Goal: Entertainment & Leisure: Consume media (video, audio)

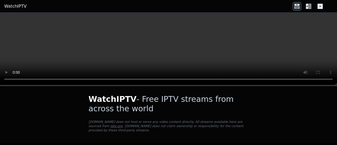
click at [159, 35] on video at bounding box center [168, 49] width 337 height 73
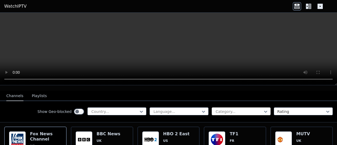
click at [240, 109] on div at bounding box center [239, 111] width 48 height 5
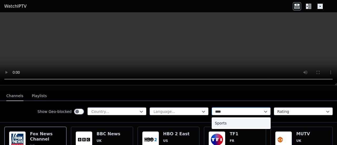
type input "*****"
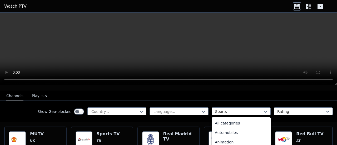
scroll to position [162, 0]
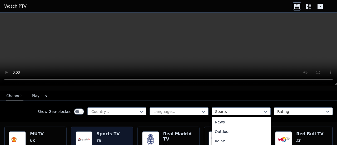
click at [87, 131] on img at bounding box center [83, 139] width 17 height 17
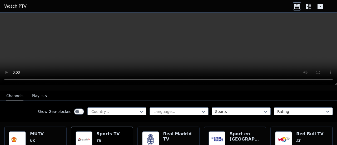
click at [309, 8] on icon at bounding box center [309, 6] width 3 height 5
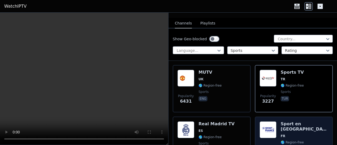
click at [275, 135] on div "Popularity 3090 Sport en [GEOGRAPHIC_DATA] FR 🌎 Region-free sports fra" at bounding box center [293, 140] width 68 height 38
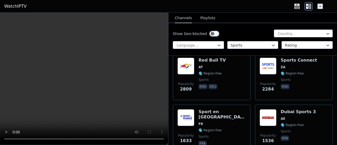
scroll to position [168, 0]
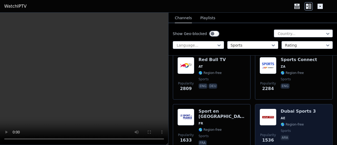
click at [268, 110] on img at bounding box center [267, 117] width 17 height 17
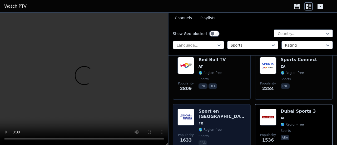
click at [215, 113] on h6 "Sport en [GEOGRAPHIC_DATA]" at bounding box center [221, 114] width 47 height 11
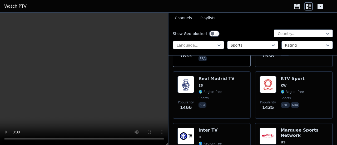
scroll to position [263, 0]
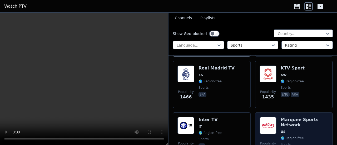
click at [284, 121] on h6 "Marquee Sports Network" at bounding box center [303, 122] width 47 height 11
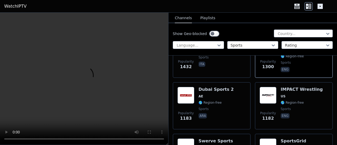
scroll to position [347, 0]
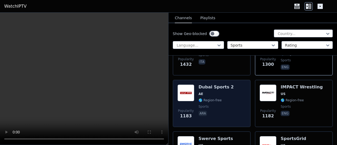
click at [218, 112] on span "ara" at bounding box center [215, 114] width 35 height 6
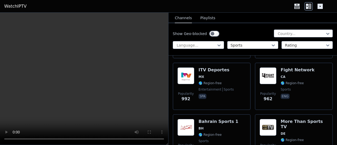
scroll to position [582, 0]
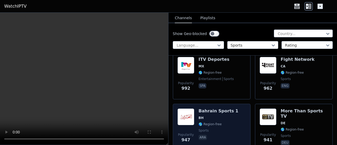
click at [221, 124] on span "🌎 Region-free" at bounding box center [218, 124] width 40 height 4
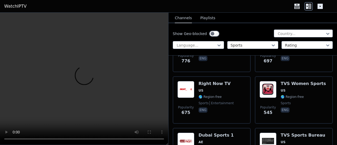
scroll to position [852, 0]
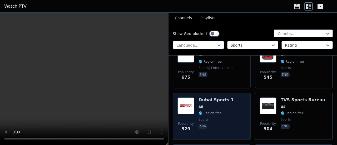
click at [239, 115] on div "Popularity 529 Dubai Sports 1 AE 🌎 Region-free sports ara" at bounding box center [211, 116] width 68 height 38
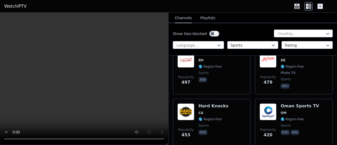
scroll to position [992, 0]
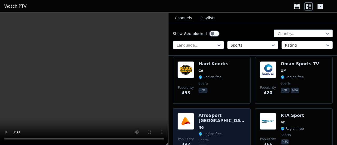
click at [229, 116] on h6 "AfroSport [GEOGRAPHIC_DATA]" at bounding box center [221, 118] width 47 height 11
